Goal: Task Accomplishment & Management: Manage account settings

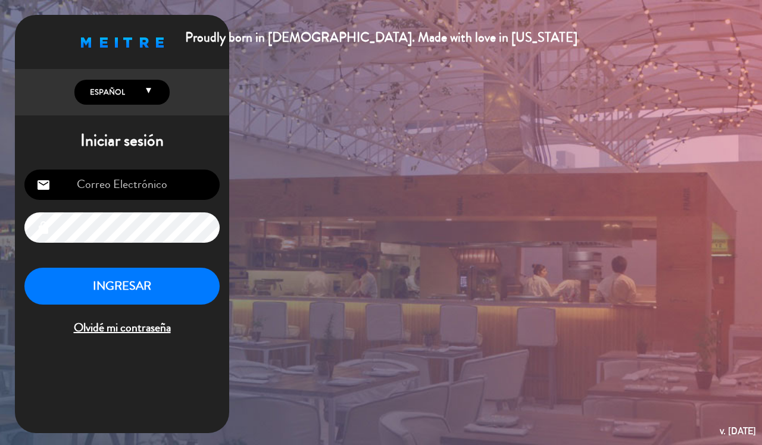
type input "[EMAIL_ADDRESS][DOMAIN_NAME]"
click at [135, 292] on button "INGRESAR" at bounding box center [121, 286] width 195 height 37
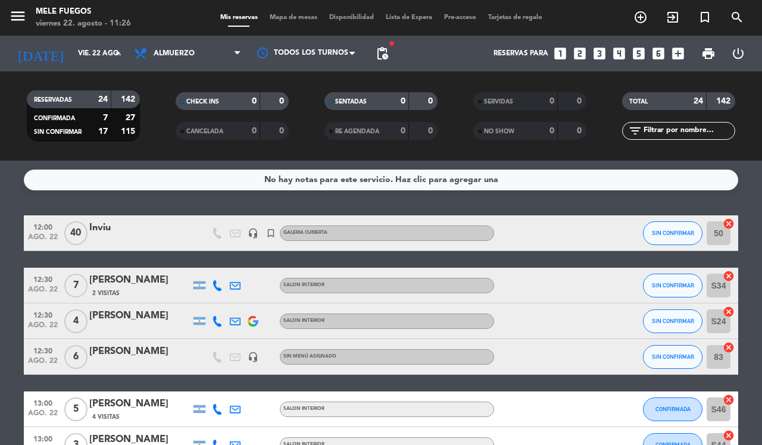
scroll to position [74, 0]
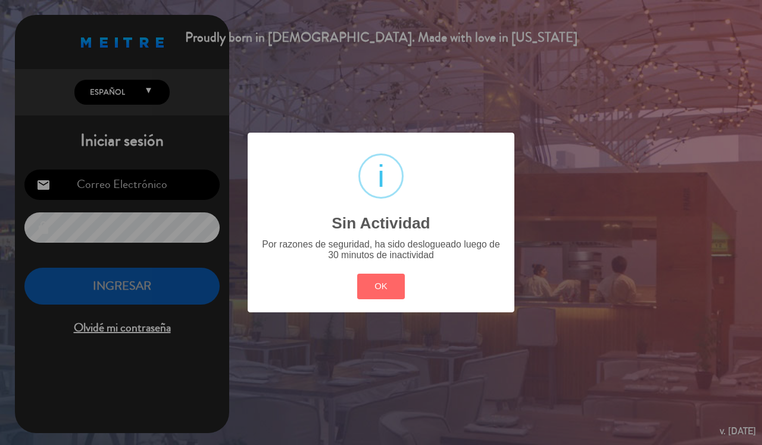
type input "[EMAIL_ADDRESS][DOMAIN_NAME]"
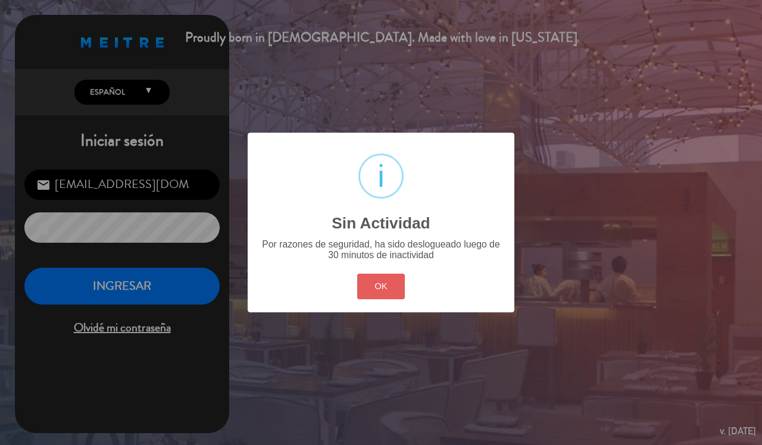
click at [370, 292] on button "OK" at bounding box center [381, 287] width 48 height 26
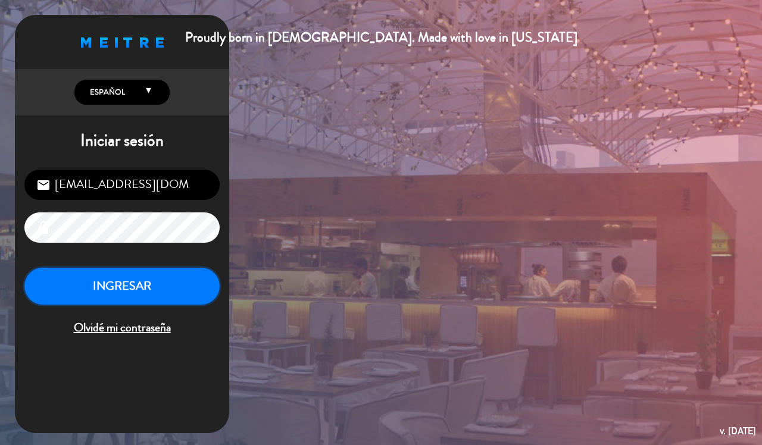
click at [152, 286] on button "INGRESAR" at bounding box center [121, 286] width 195 height 37
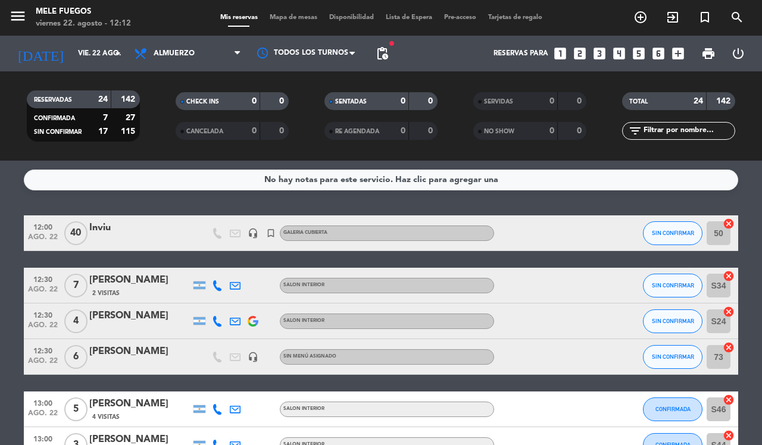
click at [91, 340] on div "12:30 ago. 22 6 [PERSON_NAME] headset_mic Sin menú asignado SIN CONFIRMAR 73 ca…" at bounding box center [381, 357] width 714 height 36
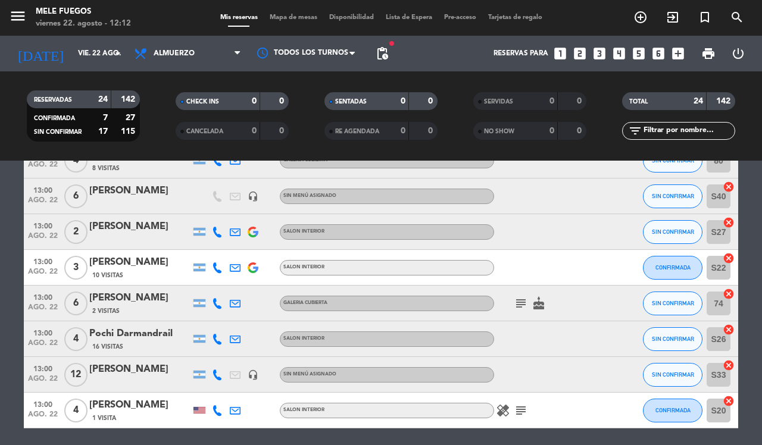
scroll to position [521, 0]
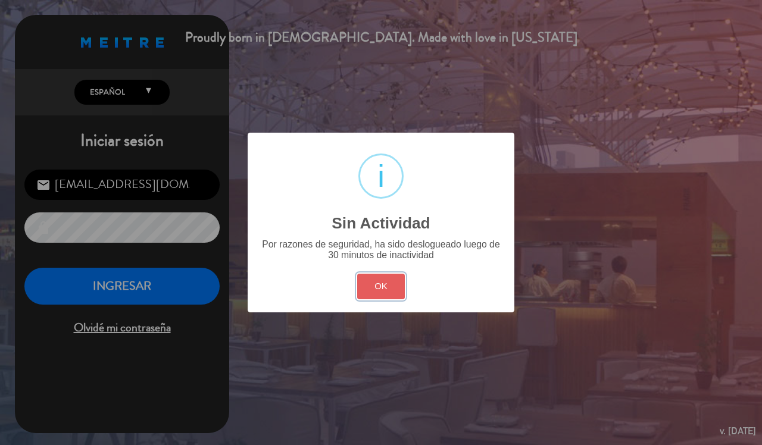
click at [392, 287] on button "OK" at bounding box center [381, 287] width 48 height 26
